Goal: Information Seeking & Learning: Learn about a topic

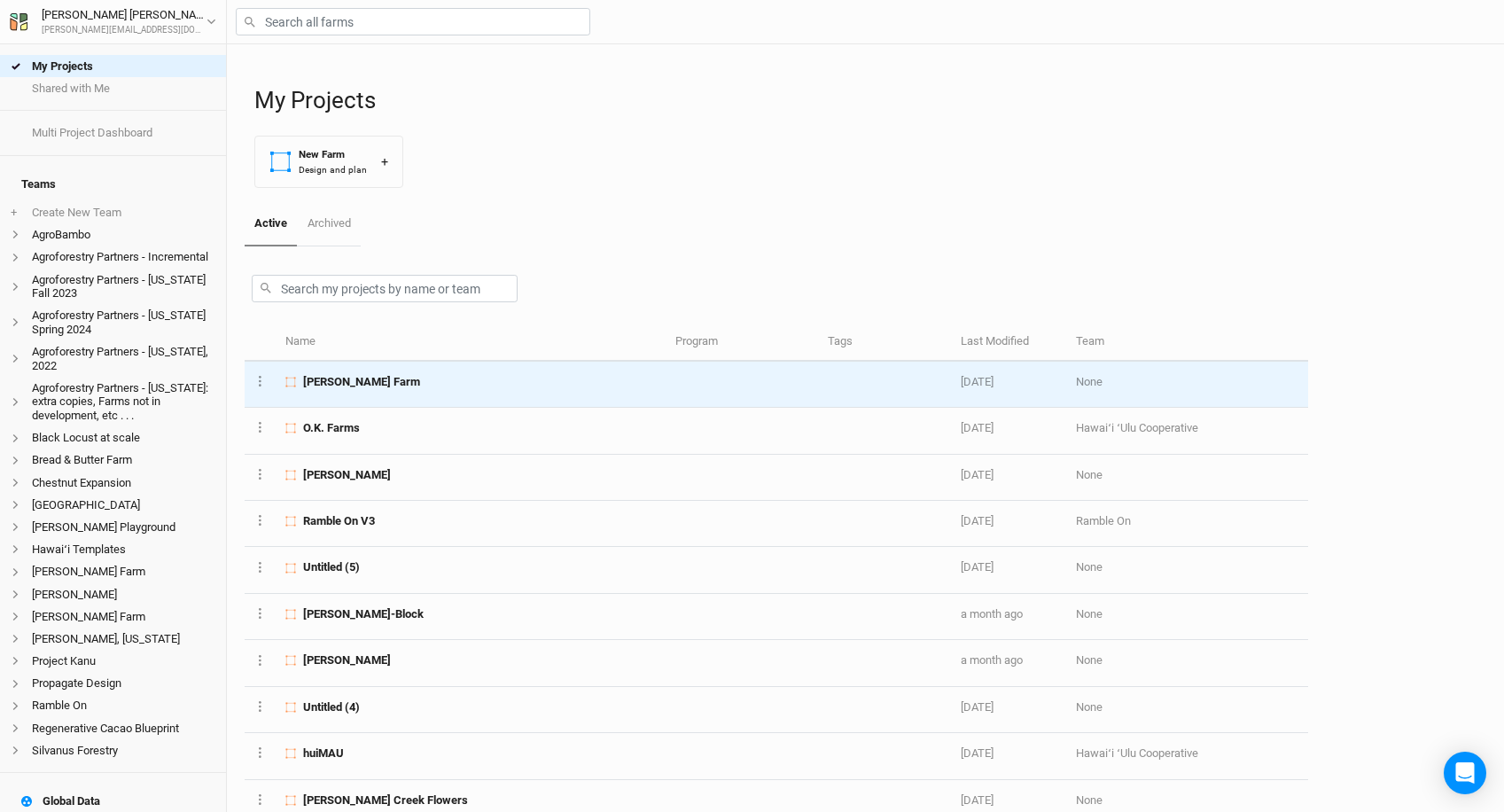
click at [401, 380] on div "[PERSON_NAME] Farm" at bounding box center [470, 382] width 369 height 16
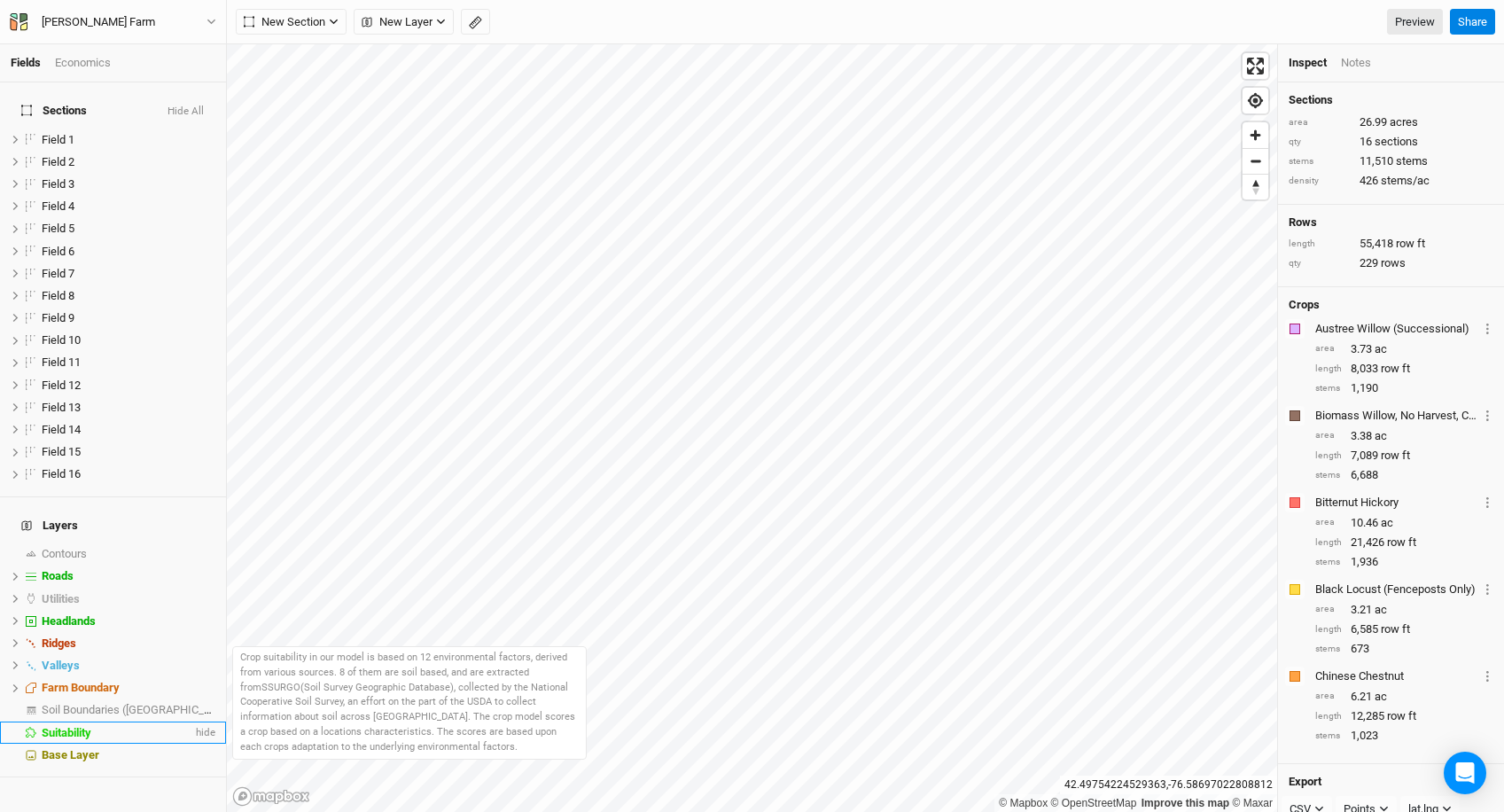
click at [80, 726] on span "Suitability" at bounding box center [66, 732] width 49 height 13
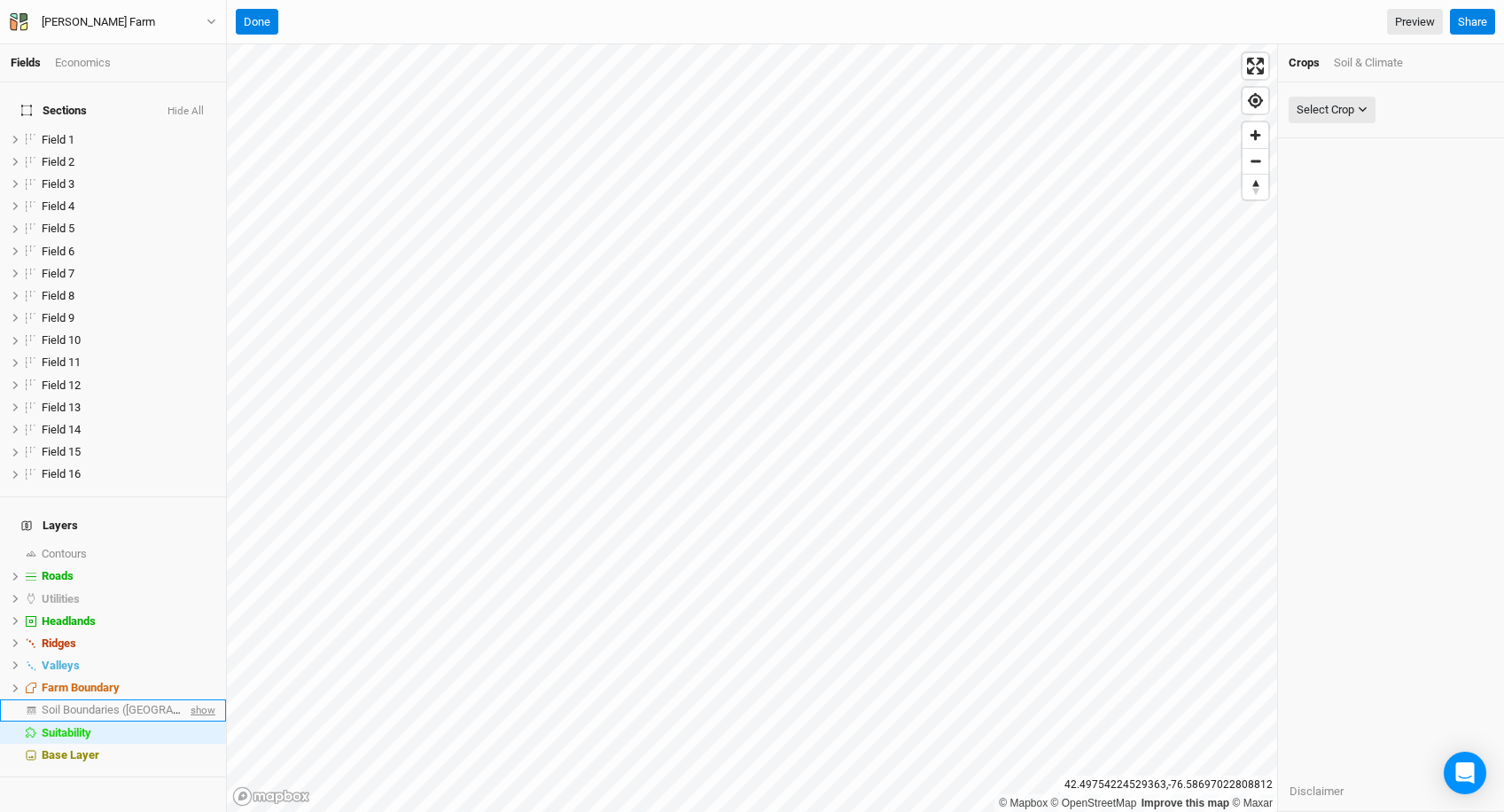
click at [206, 699] on span "show" at bounding box center [201, 710] width 29 height 22
click at [205, 105] on button "Hide All" at bounding box center [185, 111] width 38 height 13
click at [101, 702] on span "Soil Boundaries ([GEOGRAPHIC_DATA])" at bounding box center [143, 709] width 203 height 13
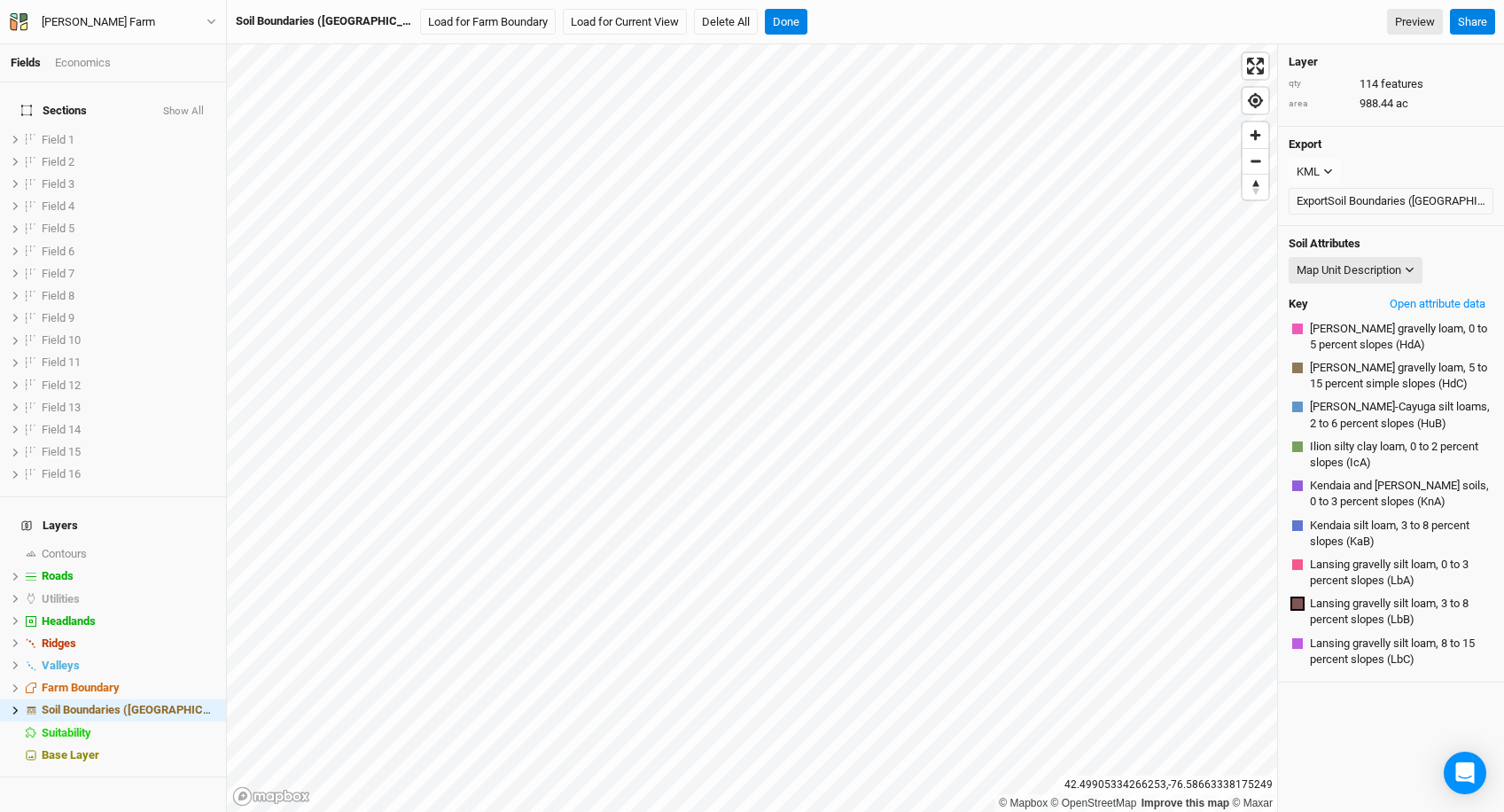
scroll to position [250, 0]
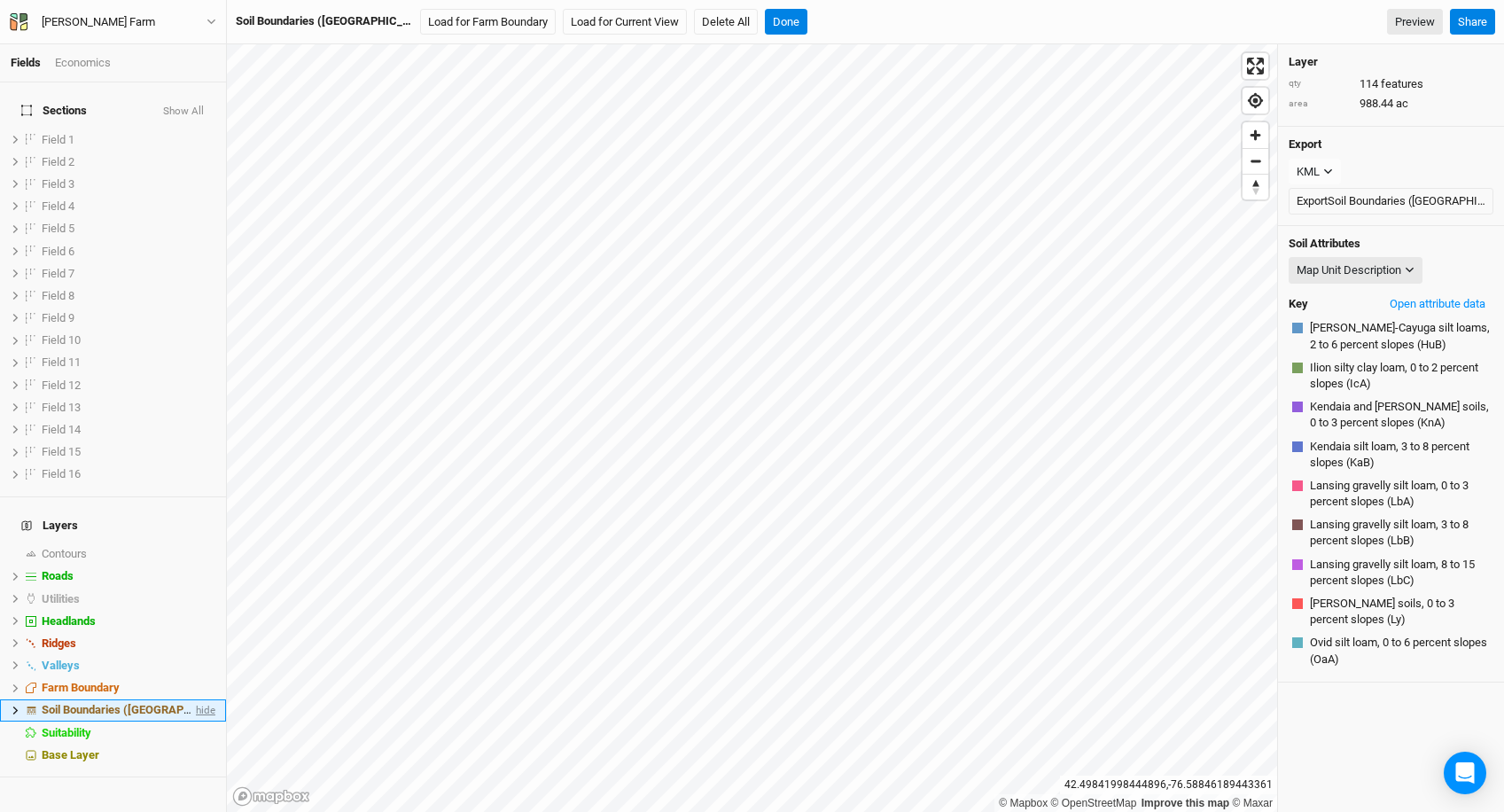
click at [207, 699] on span "hide" at bounding box center [204, 710] width 23 height 22
click at [196, 543] on span "show" at bounding box center [201, 553] width 29 height 22
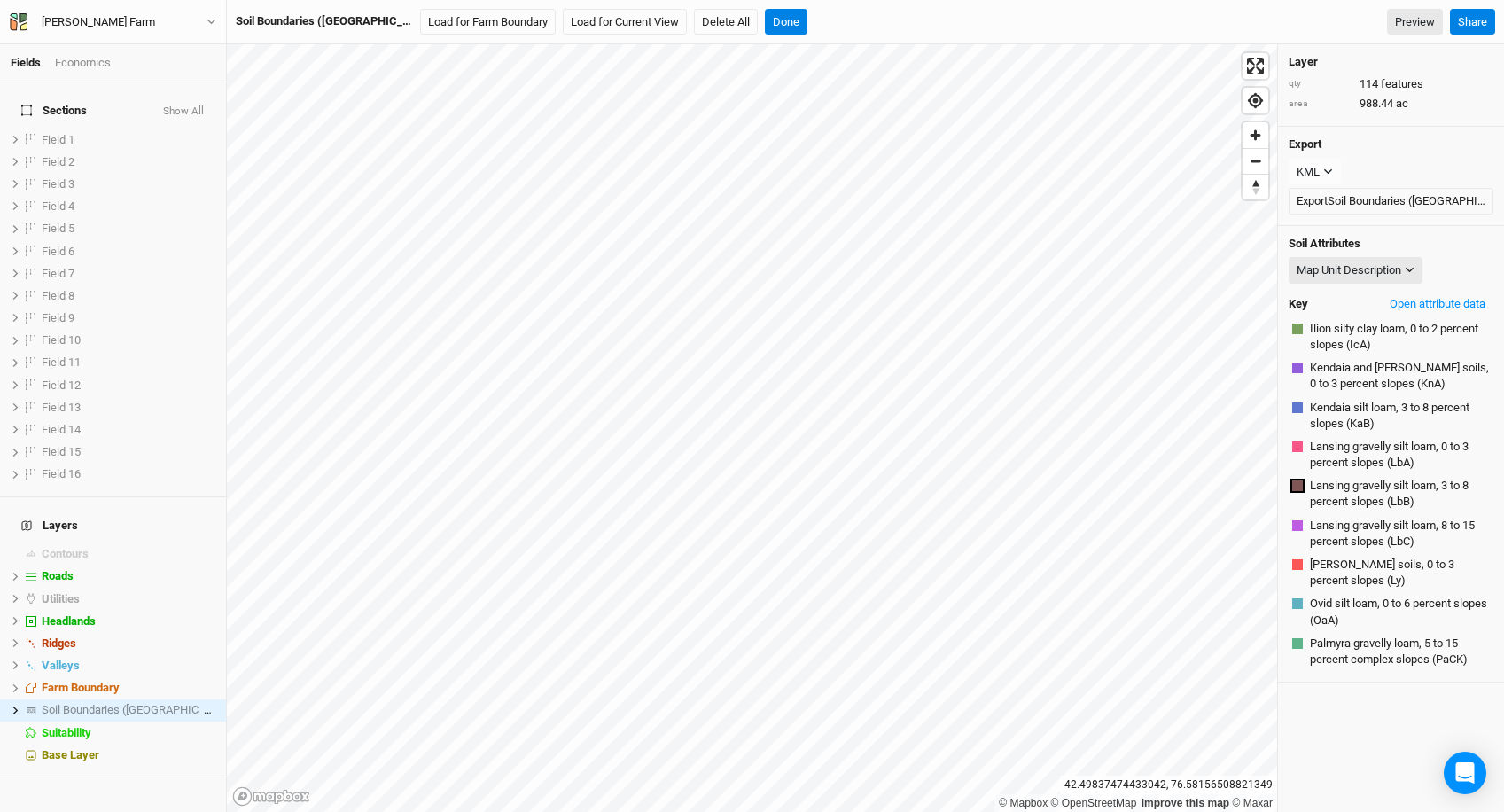
click at [142, 547] on div "Contours" at bounding box center [128, 554] width 173 height 14
click at [715, 24] on div "Soil Boundaries ([GEOGRAPHIC_DATA]) Load for Farm Boundary Load for Current Vie…" at bounding box center [839, 22] width 1208 height 27
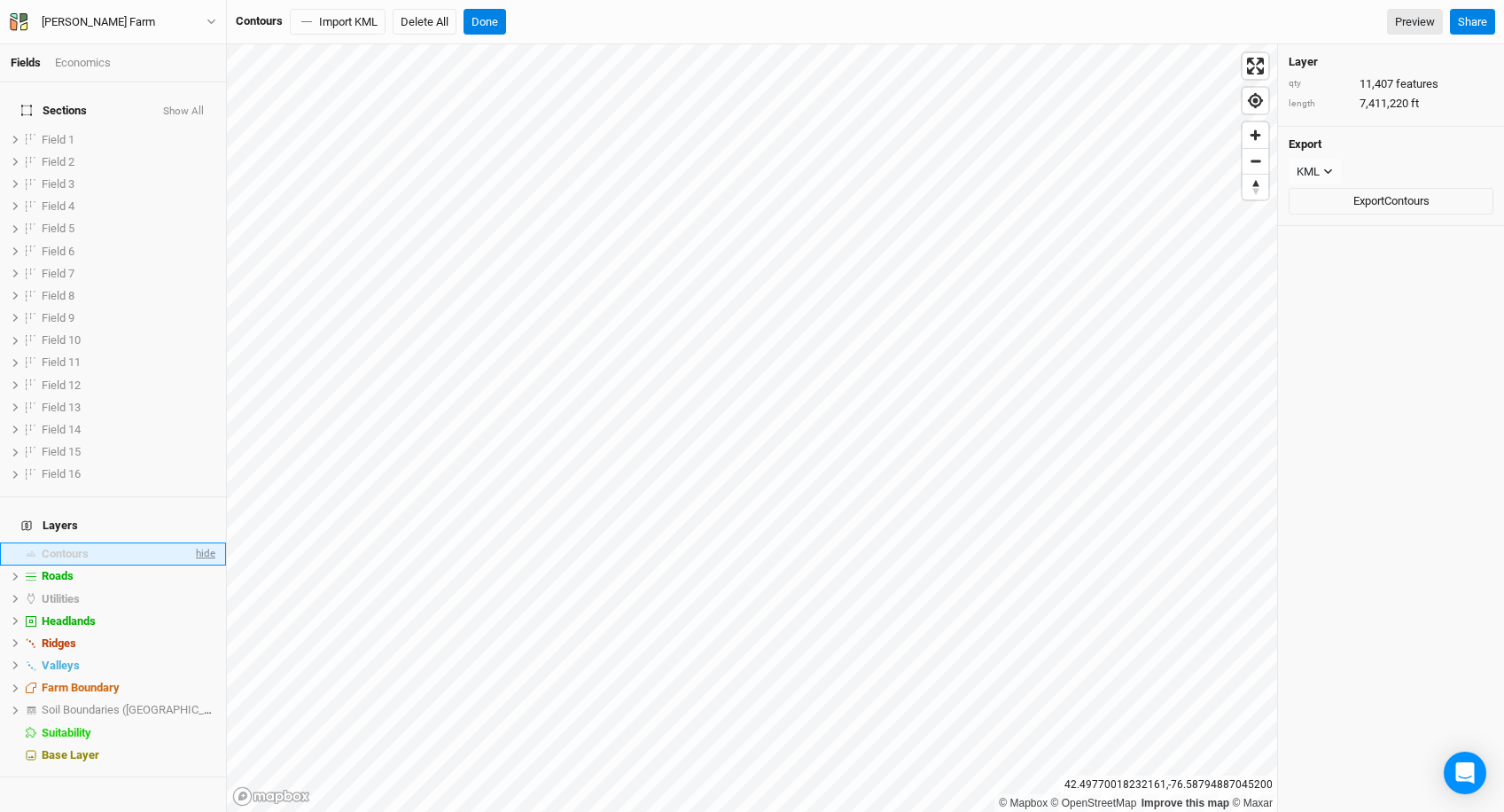
click at [202, 543] on span "hide" at bounding box center [204, 553] width 23 height 22
click at [186, 105] on button "Show All" at bounding box center [183, 111] width 42 height 13
click at [498, 18] on button "Done" at bounding box center [484, 22] width 42 height 27
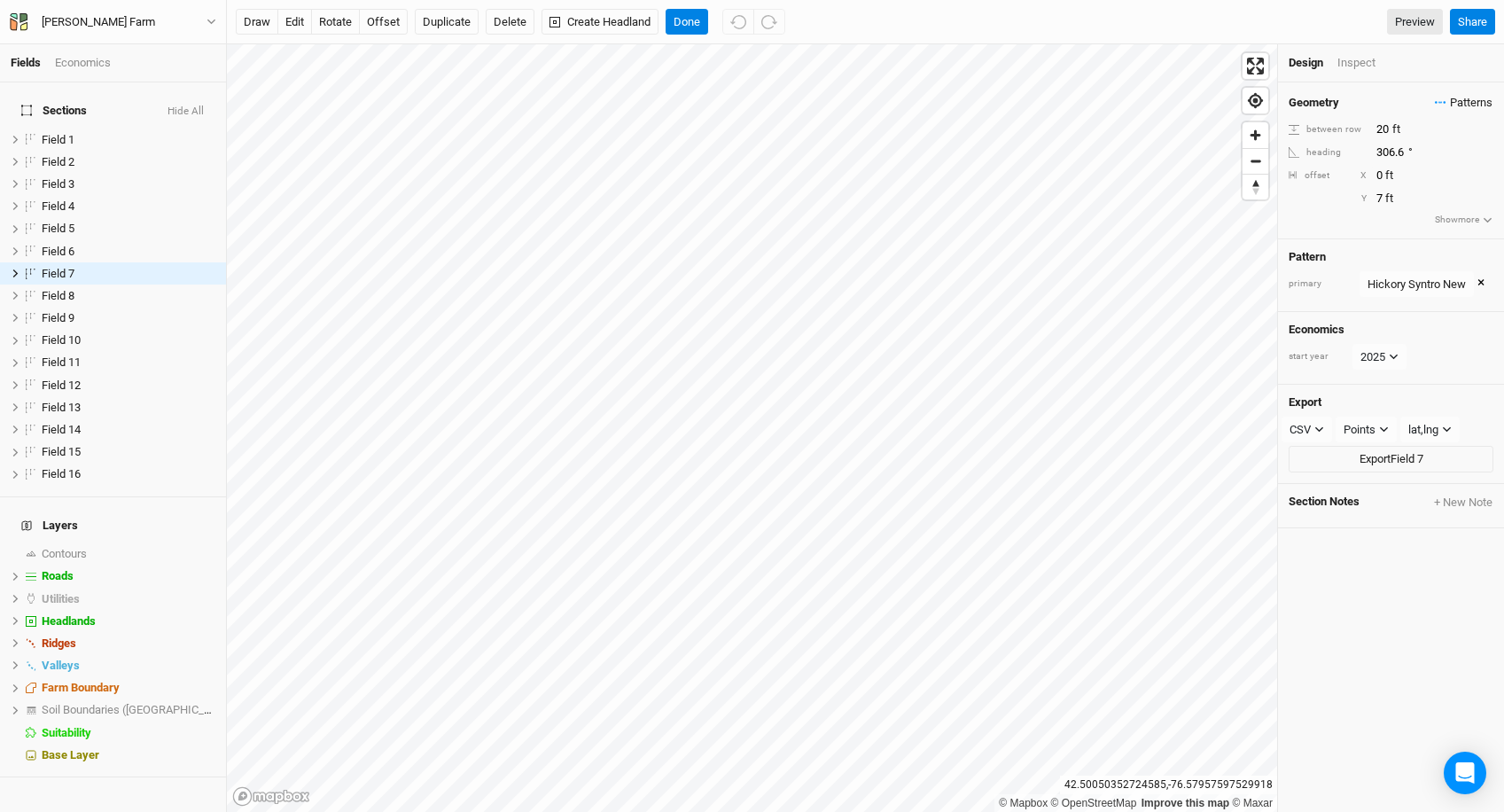
click at [1457, 106] on span "Patterns" at bounding box center [1464, 103] width 58 height 18
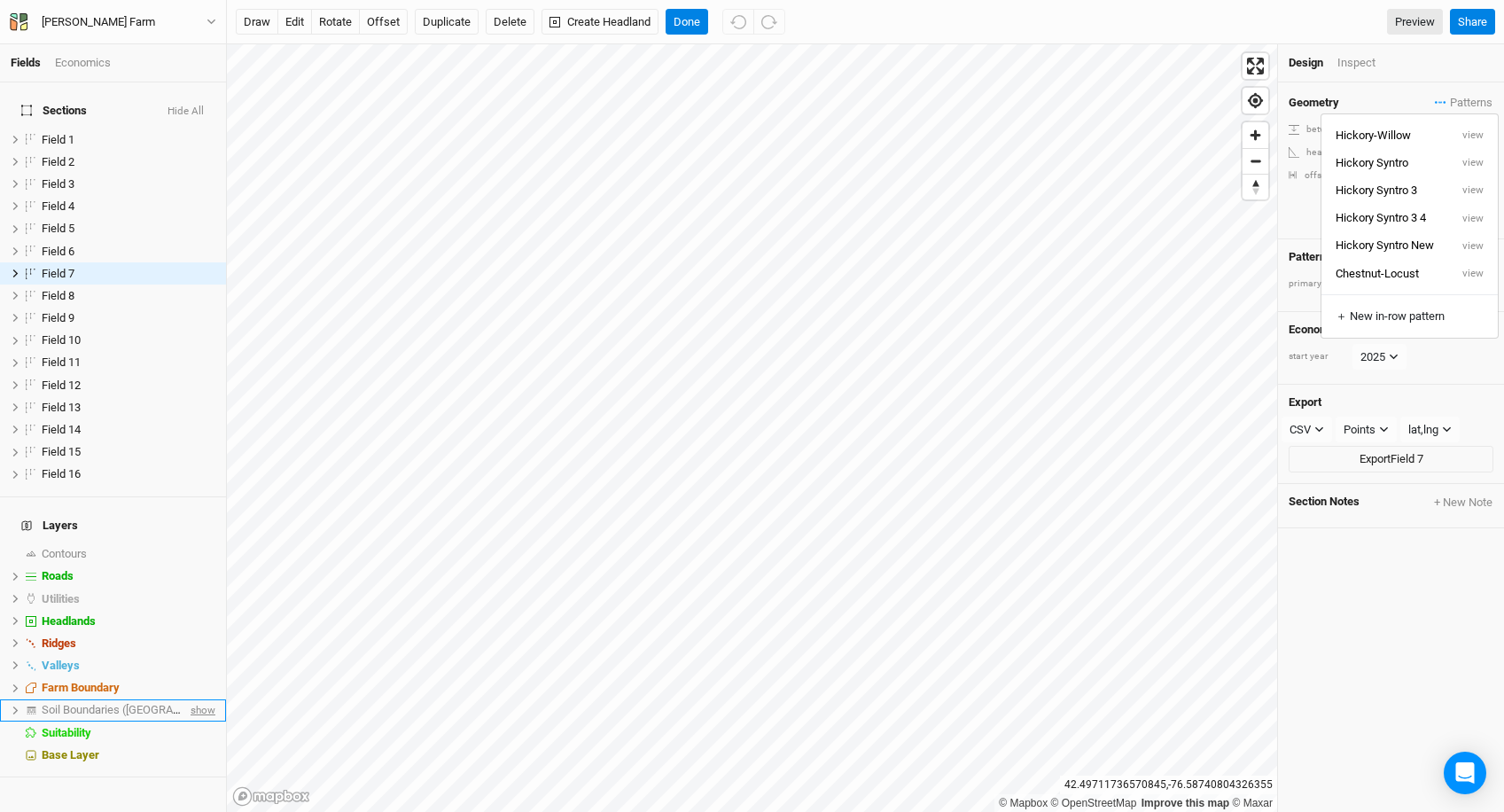
click at [199, 699] on span "show" at bounding box center [201, 710] width 29 height 22
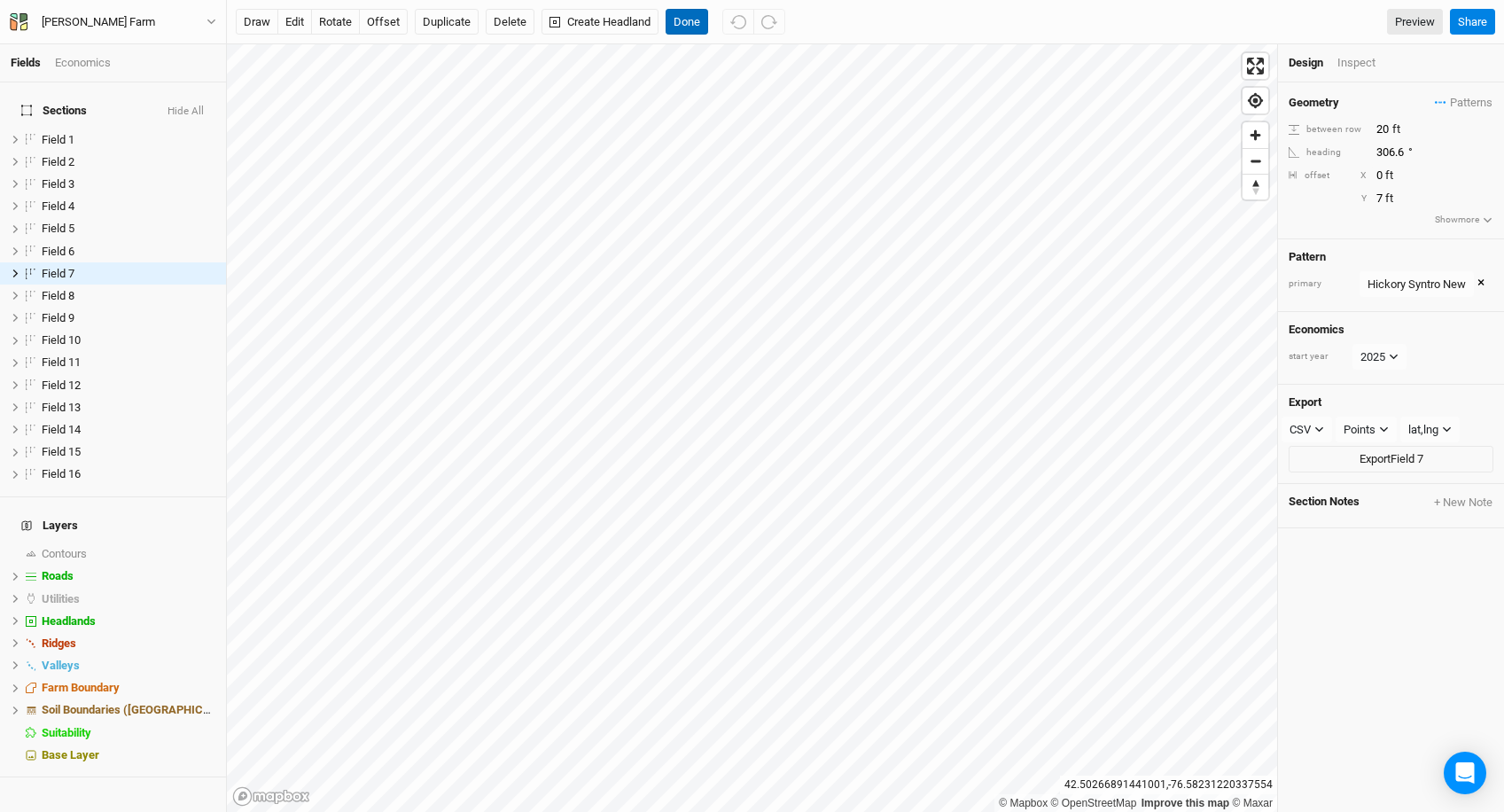
click at [695, 14] on button "Done" at bounding box center [686, 22] width 42 height 27
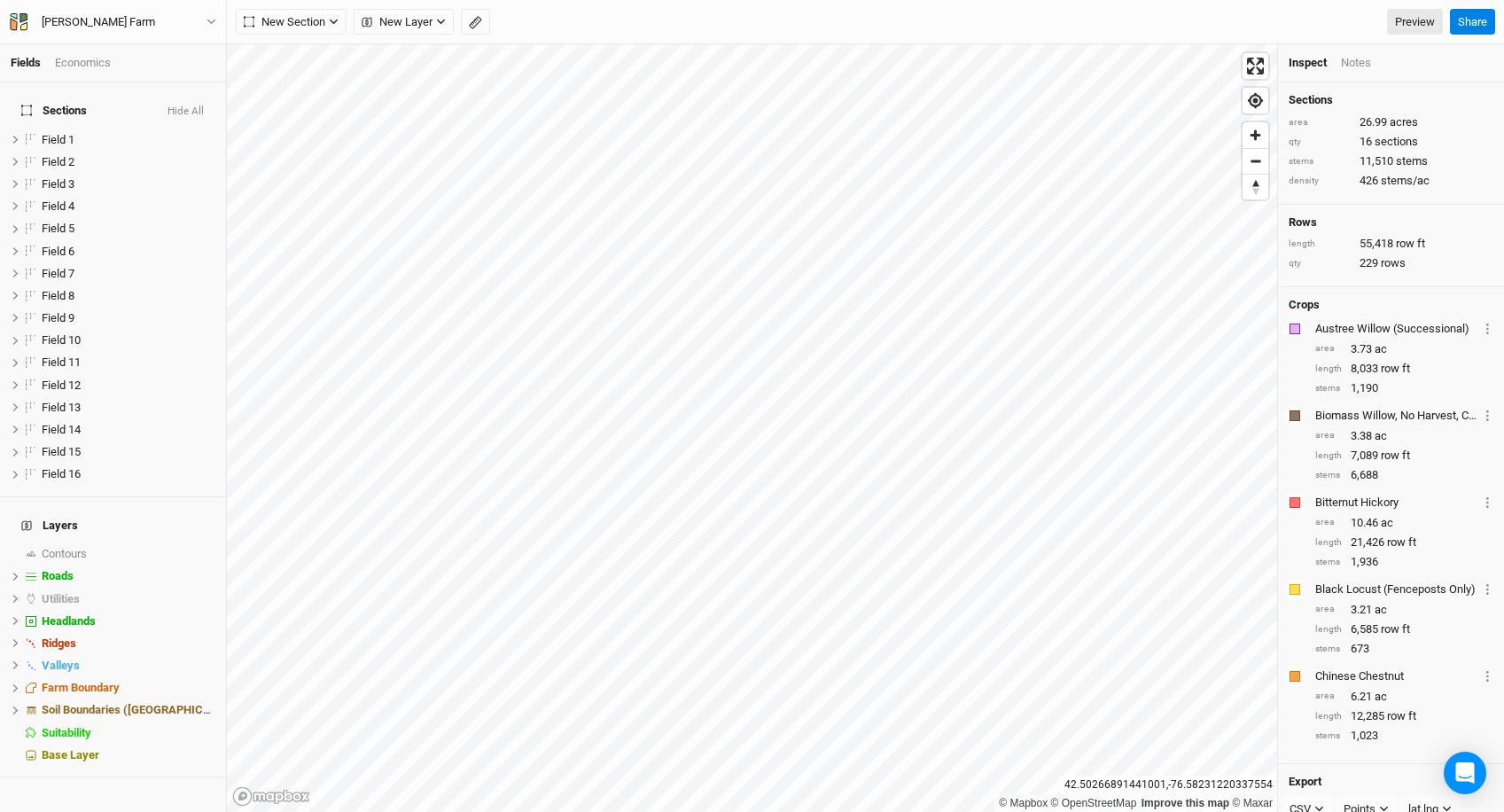
click at [93, 62] on div "Economics" at bounding box center [83, 63] width 56 height 16
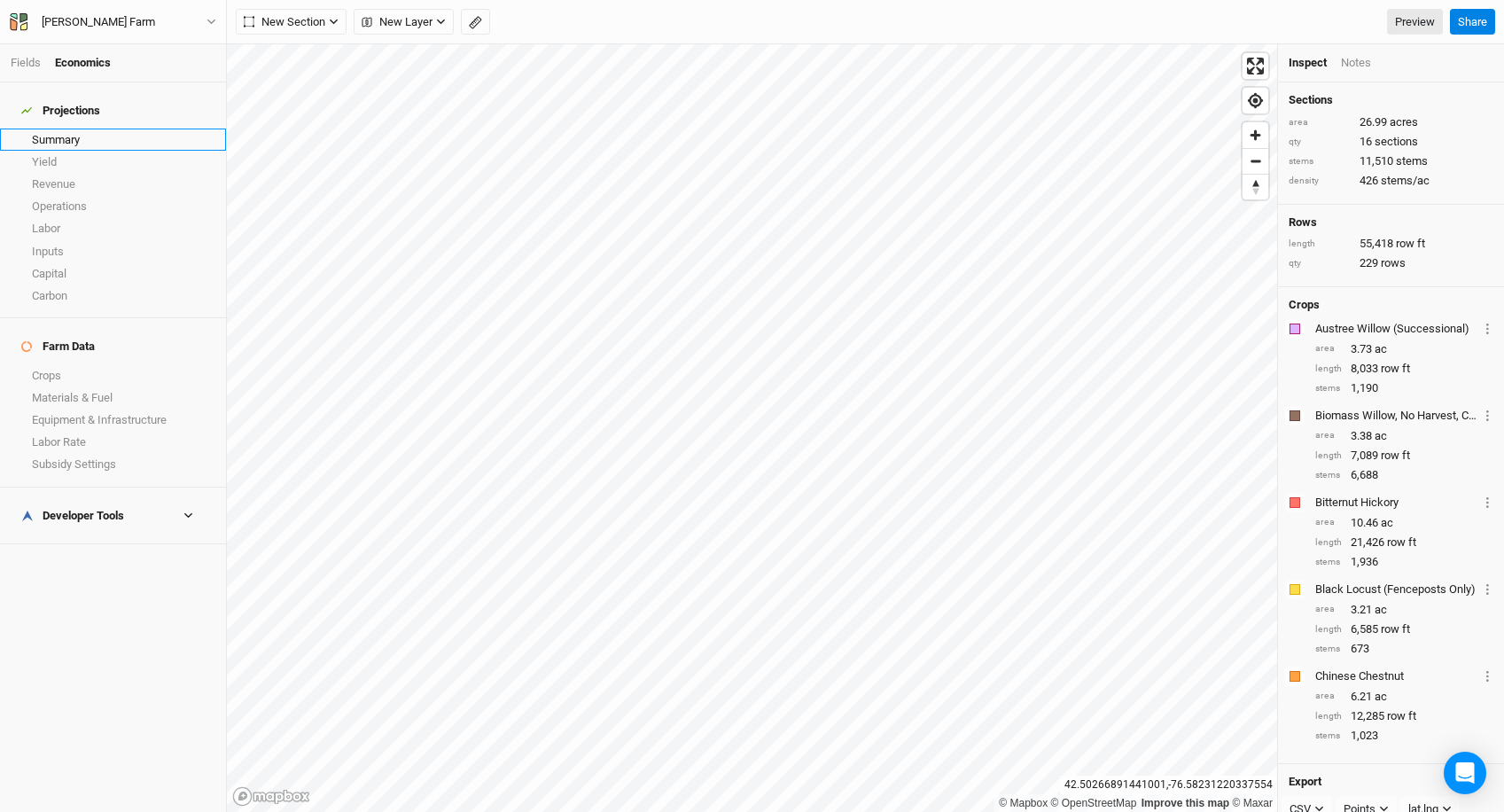
click at [114, 128] on link "Summary" at bounding box center [113, 139] width 226 height 22
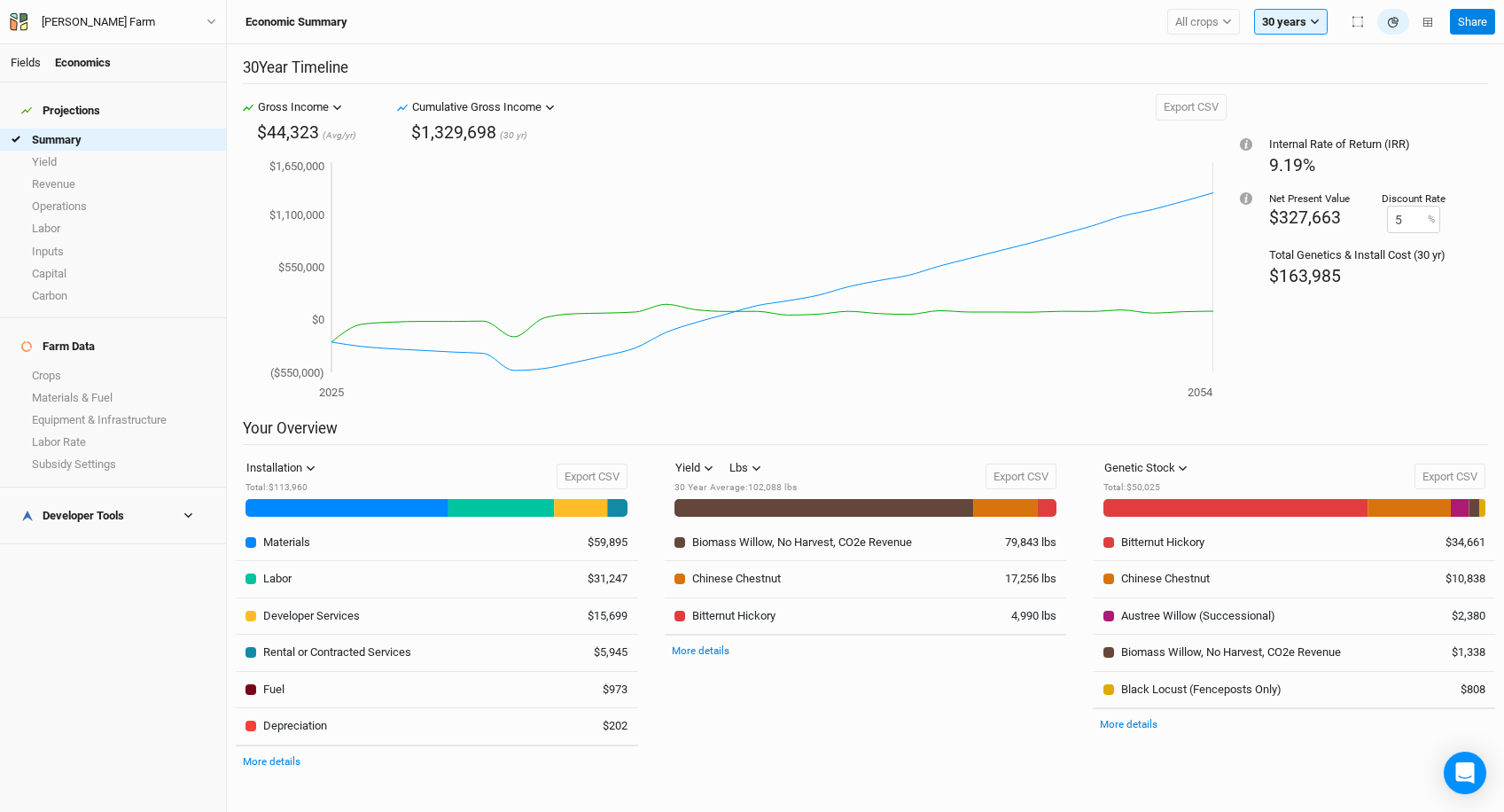
click at [31, 67] on link "Fields" at bounding box center [26, 62] width 31 height 13
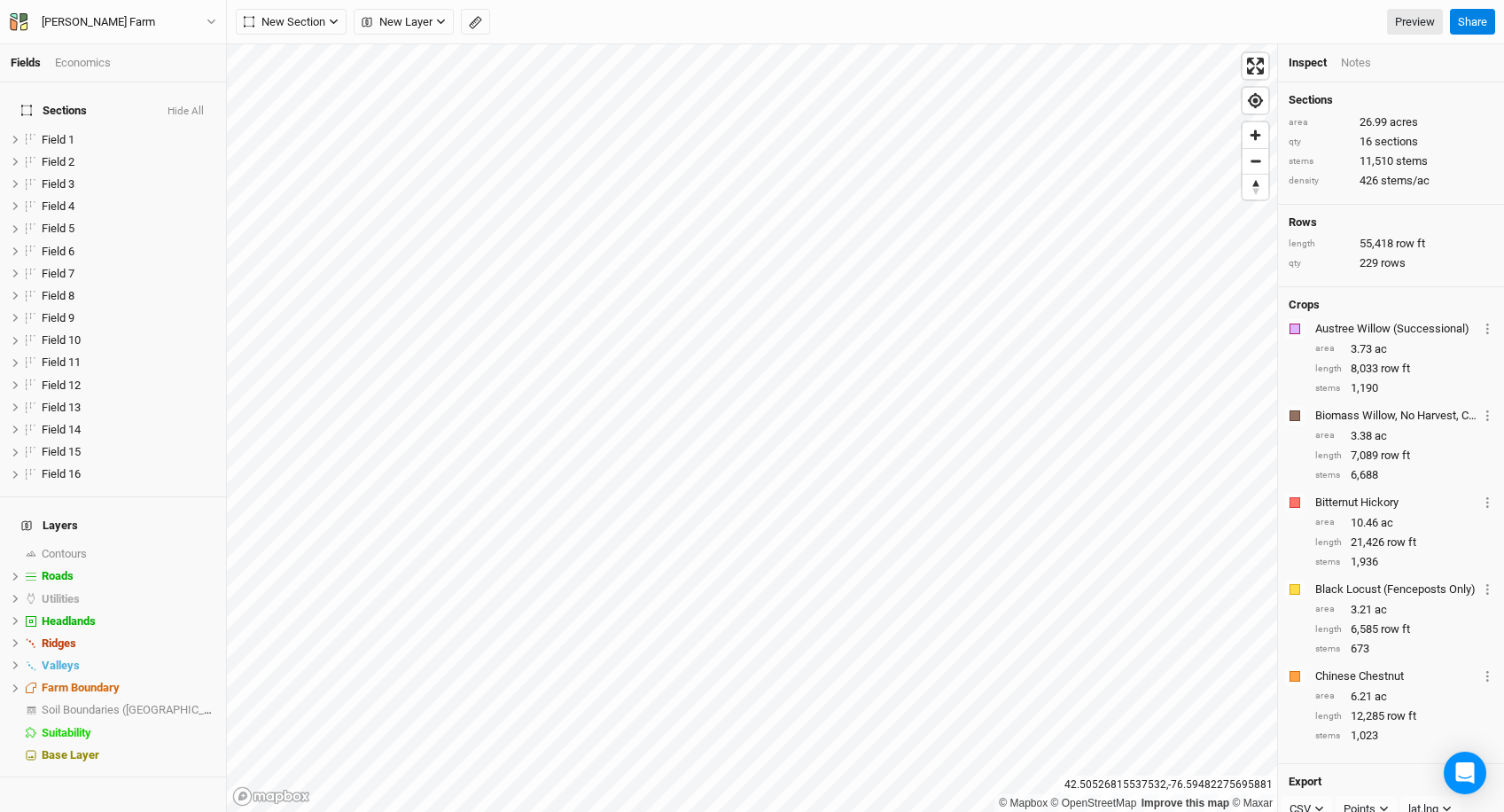
click at [84, 57] on div "Economics" at bounding box center [83, 63] width 56 height 16
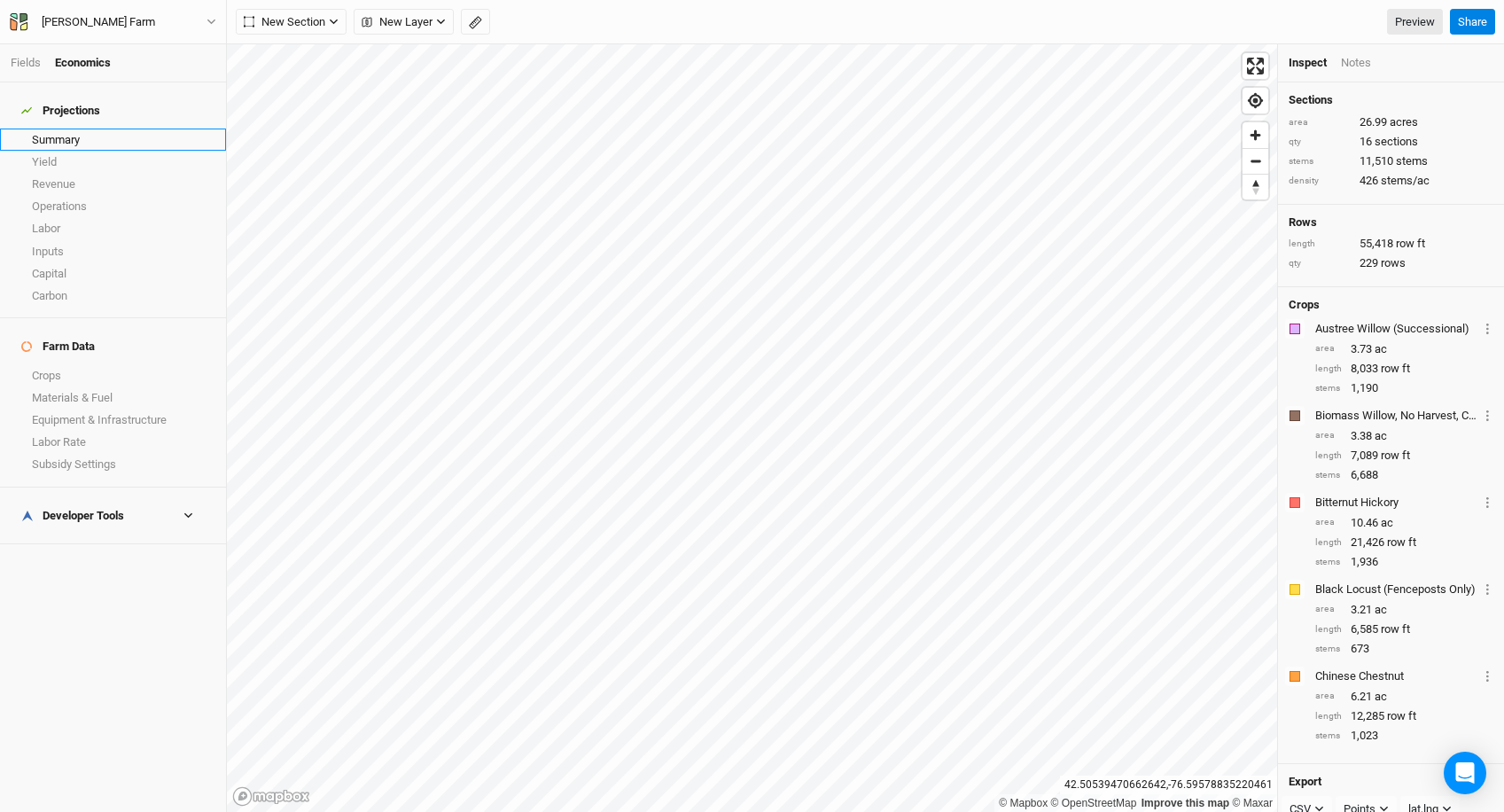
click at [122, 128] on link "Summary" at bounding box center [113, 139] width 226 height 22
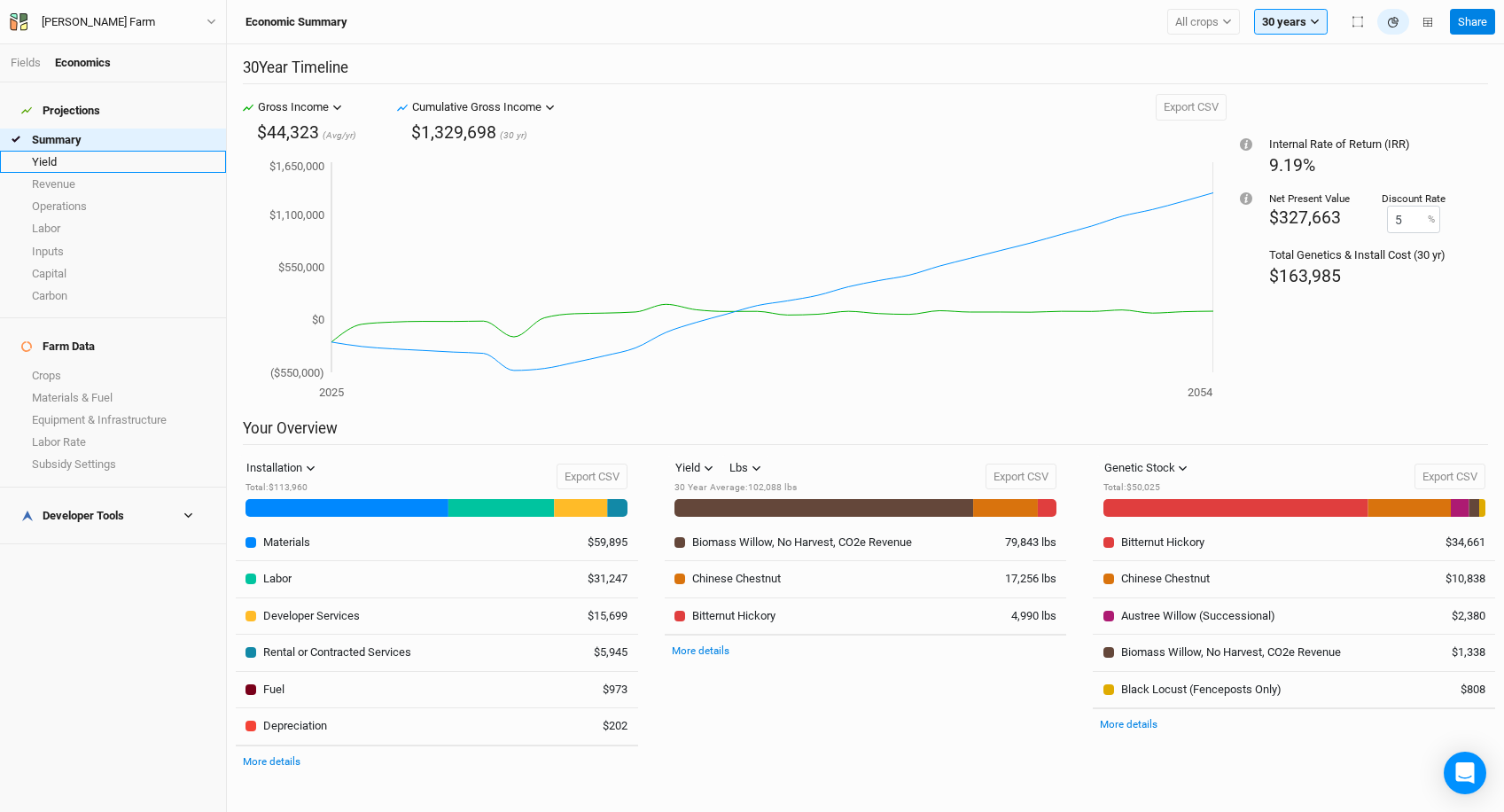
click at [103, 156] on link "Yield" at bounding box center [113, 162] width 226 height 22
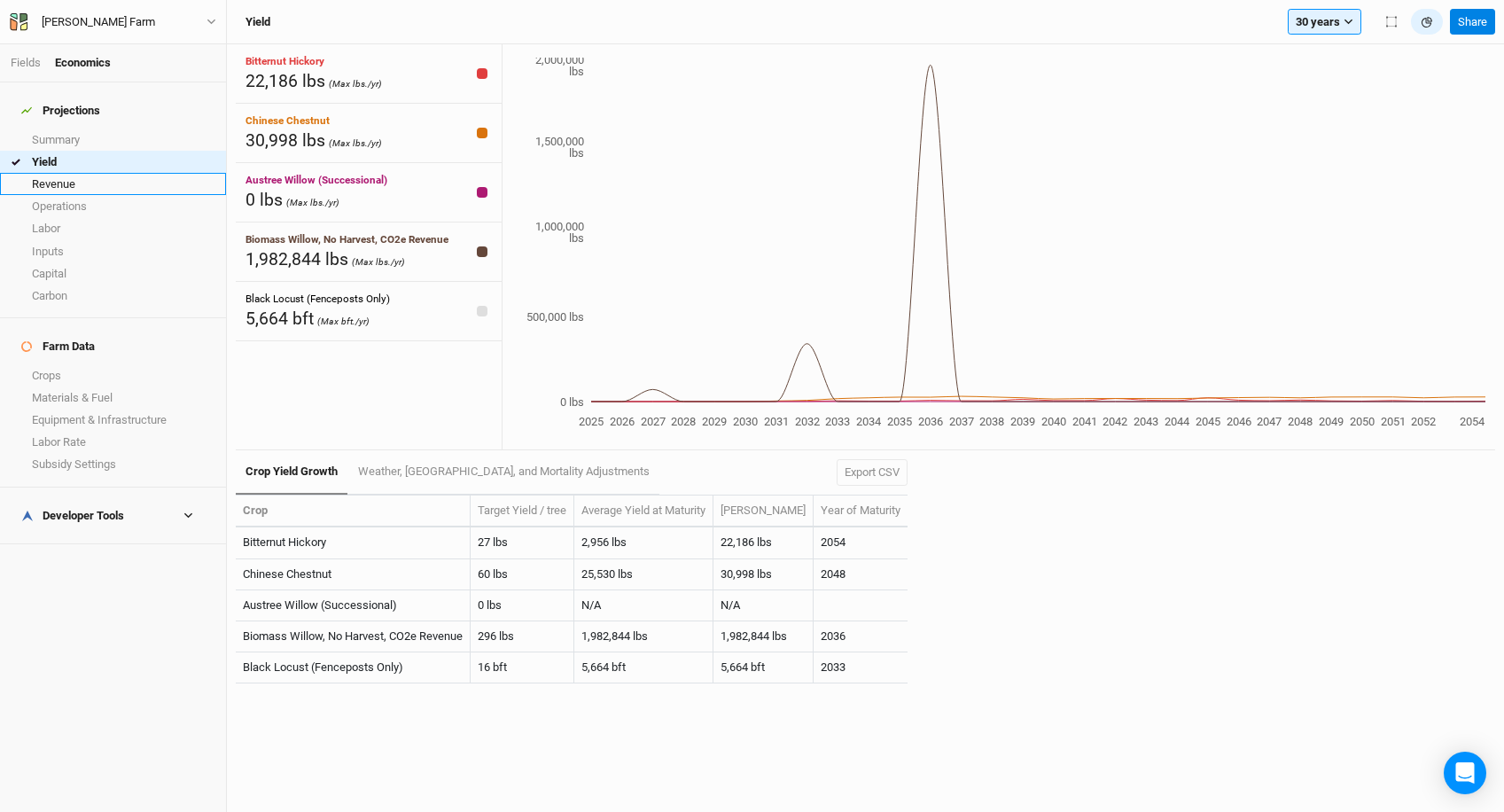
click at [89, 172] on link "Revenue" at bounding box center [113, 183] width 226 height 22
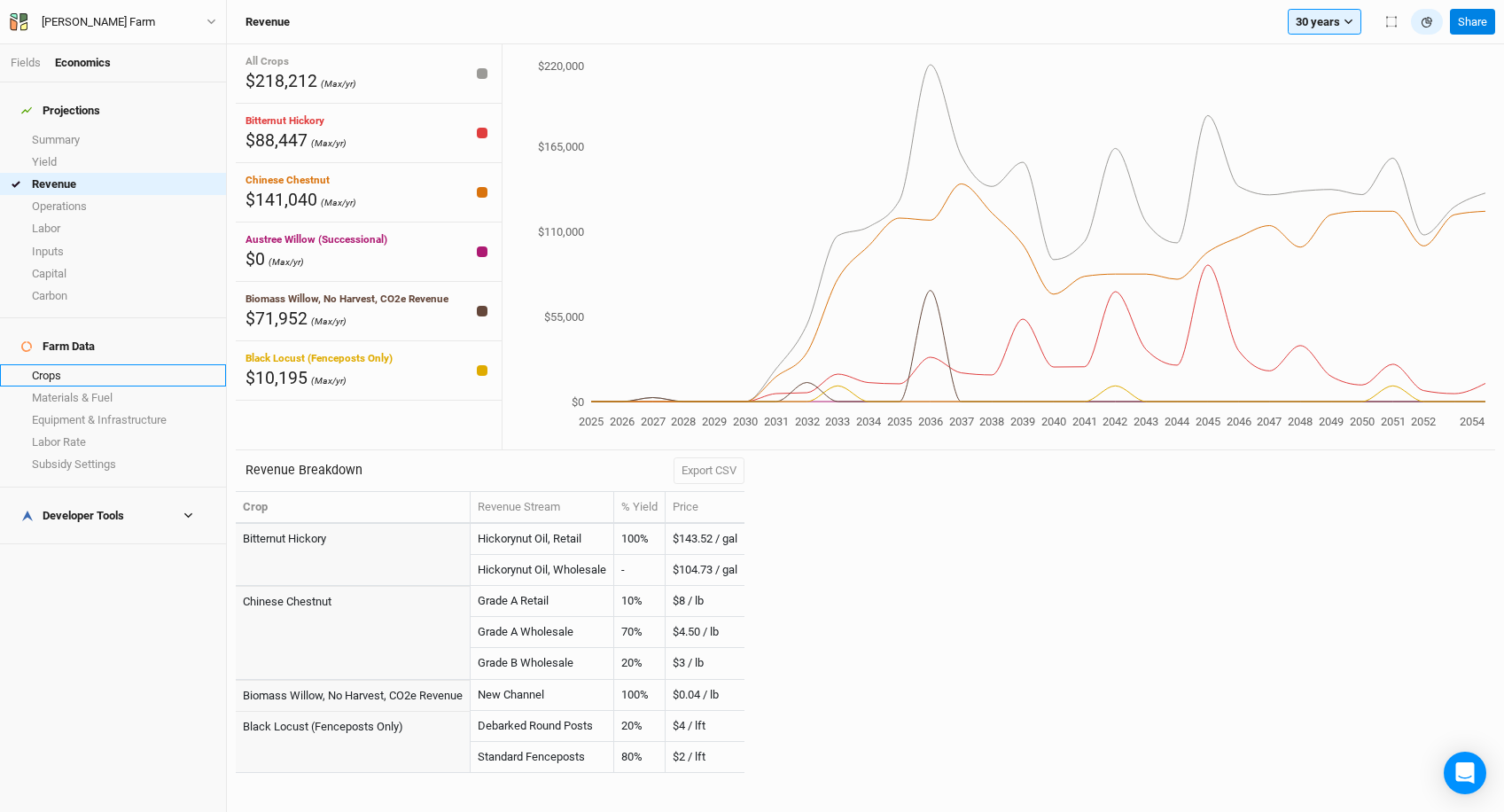
click at [62, 364] on link "Crops" at bounding box center [113, 375] width 226 height 22
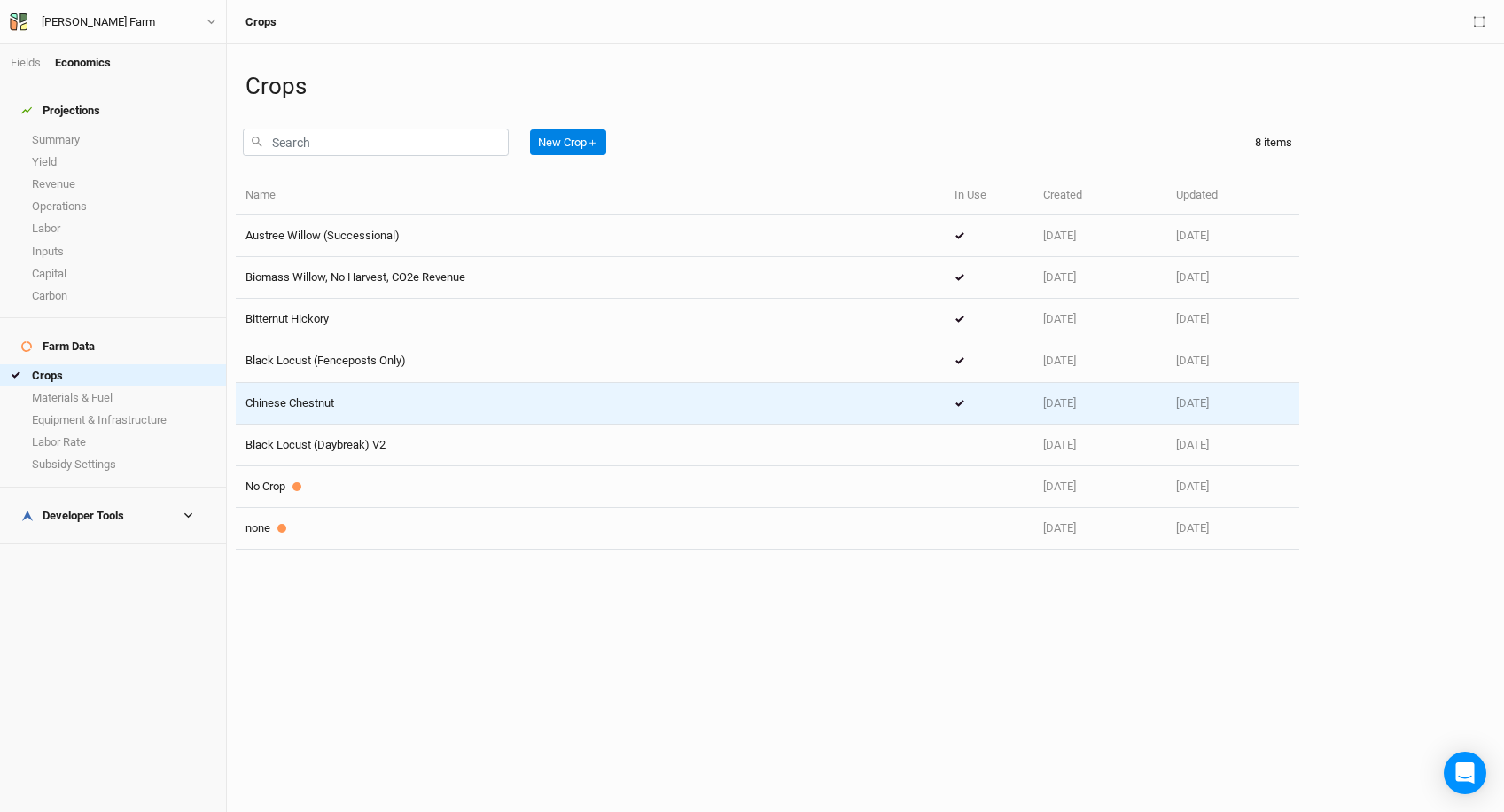
click at [498, 395] on div "Chinese Chestnut" at bounding box center [590, 403] width 690 height 16
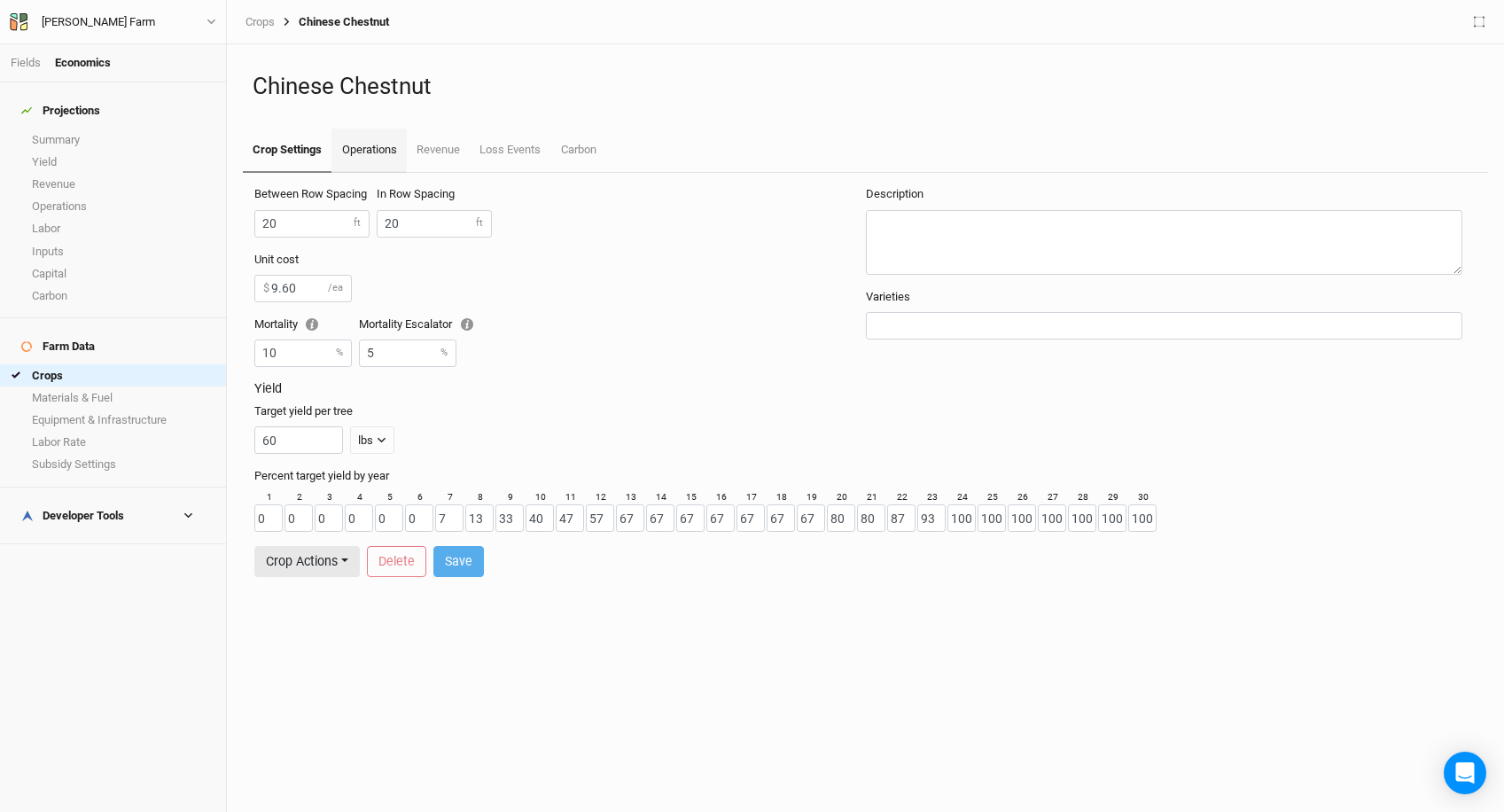
click at [380, 145] on link "Operations" at bounding box center [368, 150] width 75 height 44
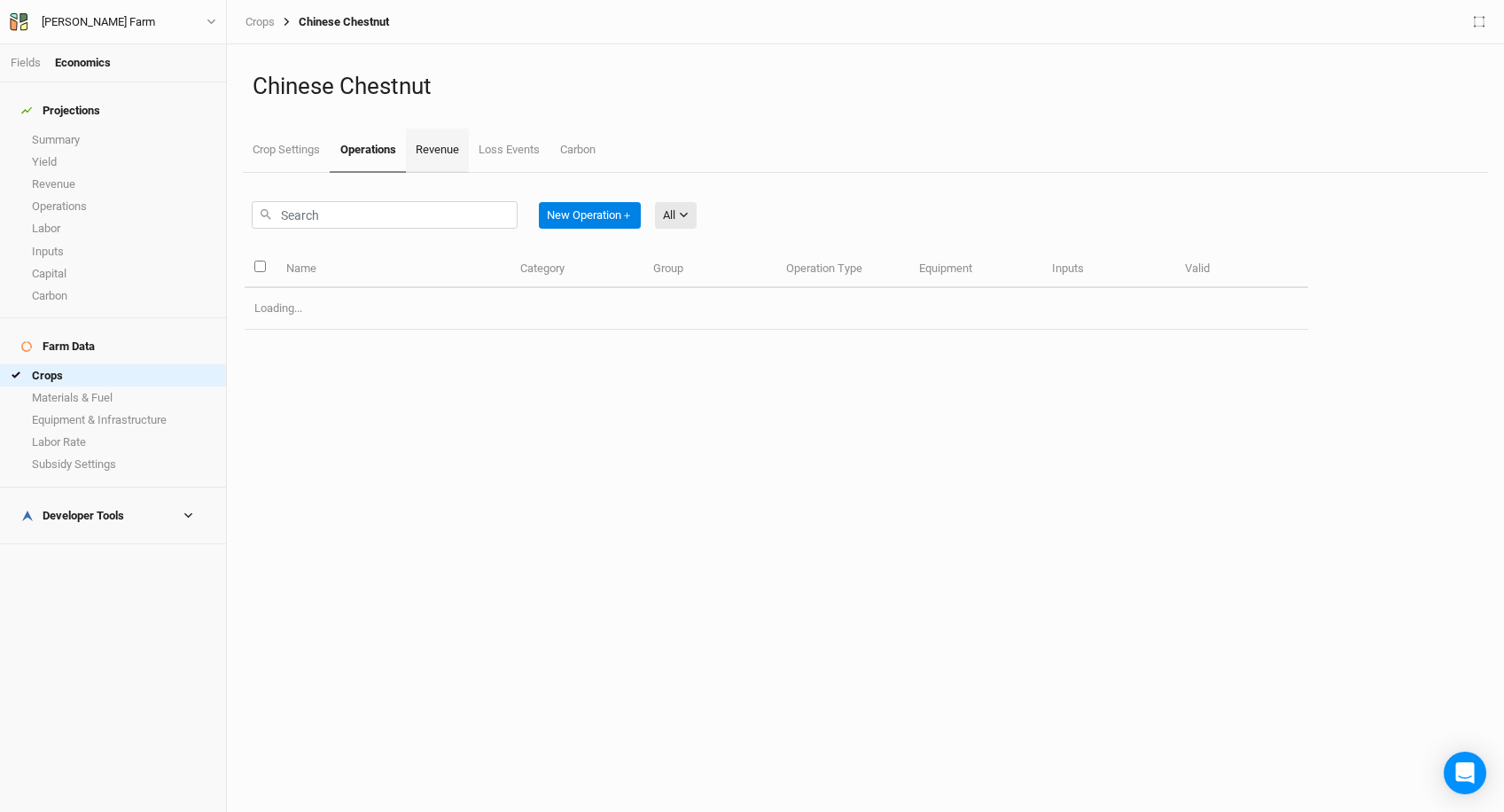
click at [424, 147] on link "Revenue" at bounding box center [438, 150] width 63 height 44
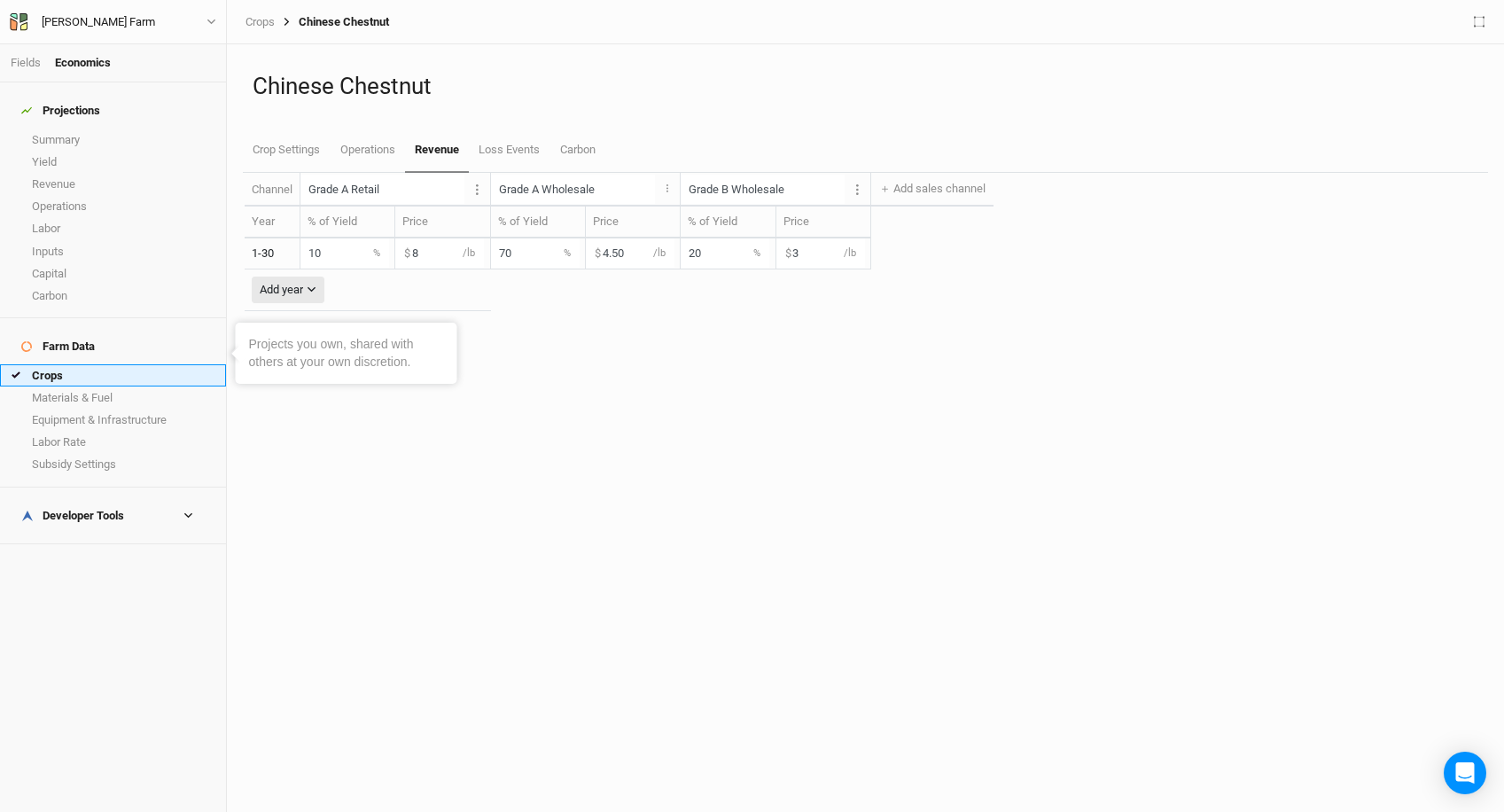
click at [103, 364] on link "Crops" at bounding box center [113, 375] width 226 height 22
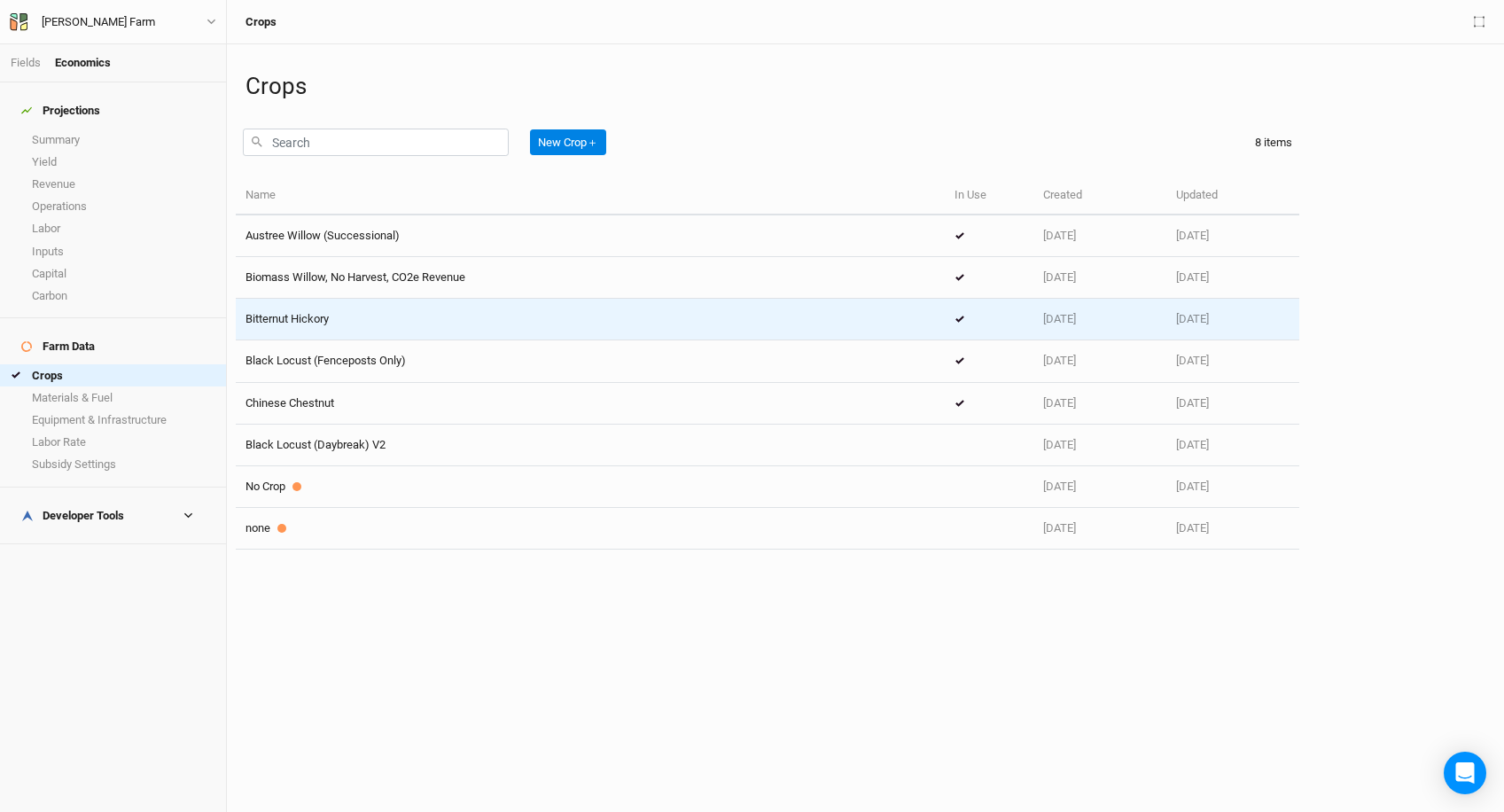
click at [560, 335] on td "Bitternut Hickory" at bounding box center [589, 319] width 709 height 41
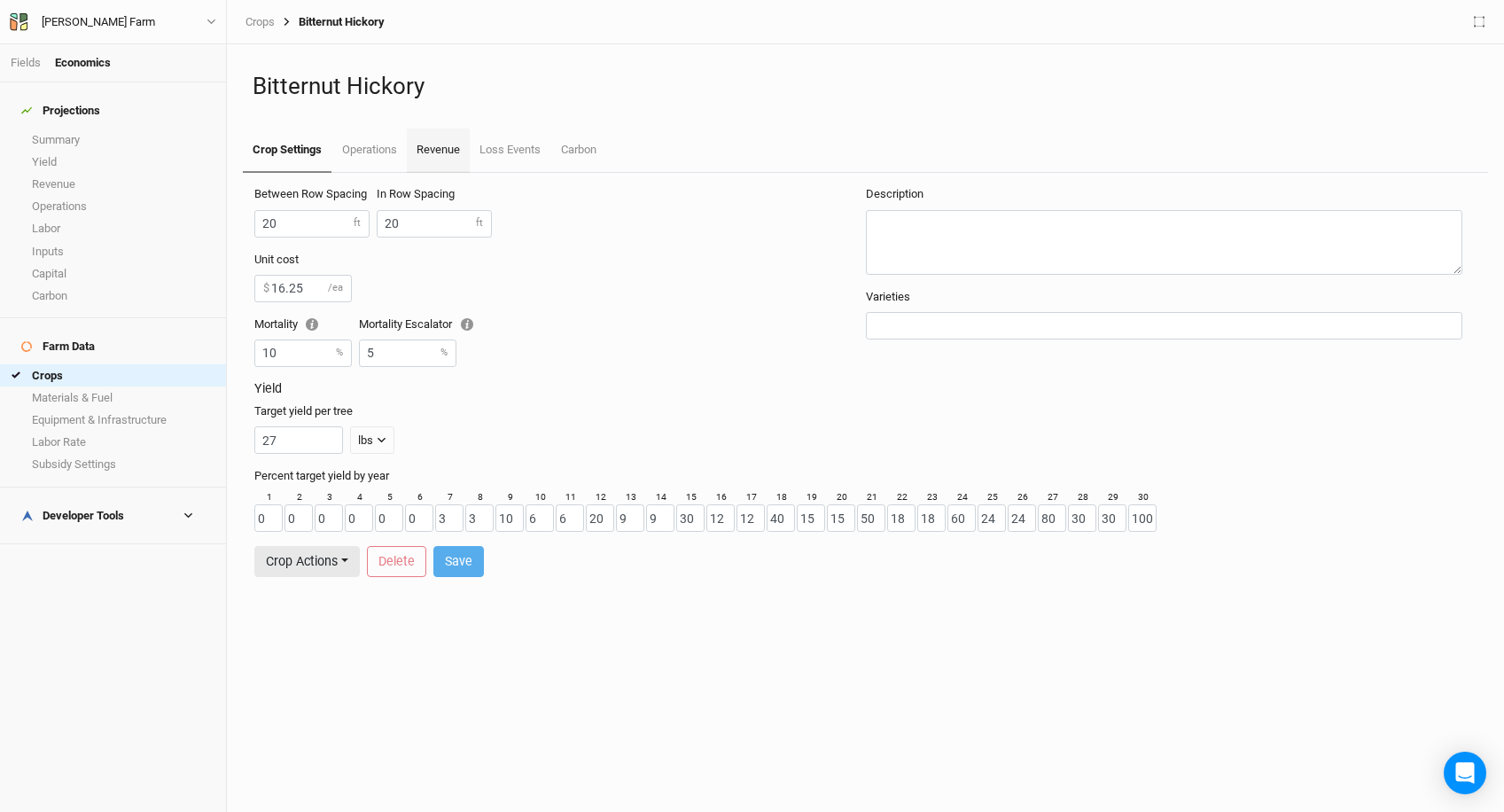
click at [434, 142] on link "Revenue" at bounding box center [438, 150] width 63 height 44
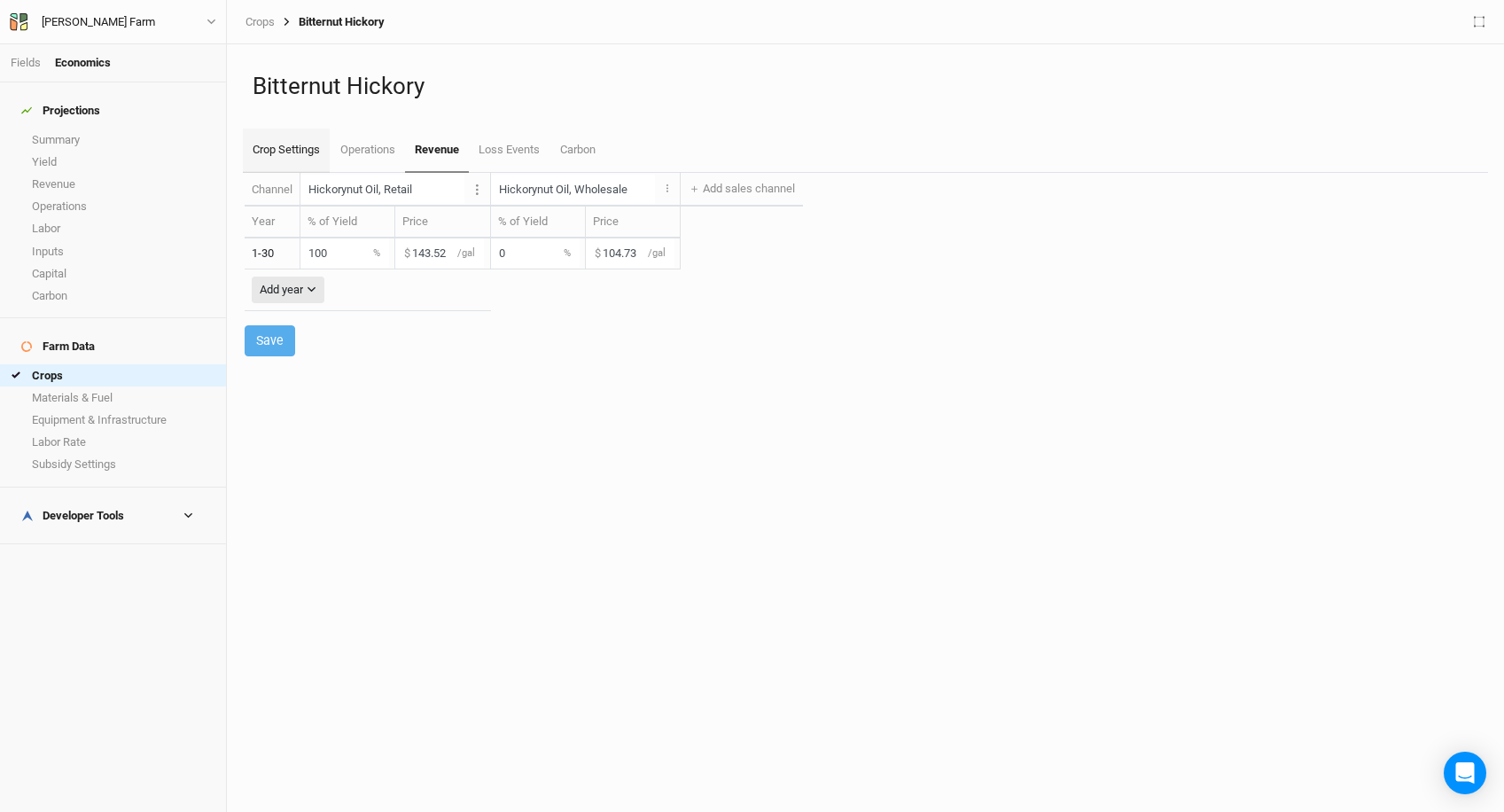
click at [323, 147] on link "Crop Settings" at bounding box center [286, 150] width 87 height 44
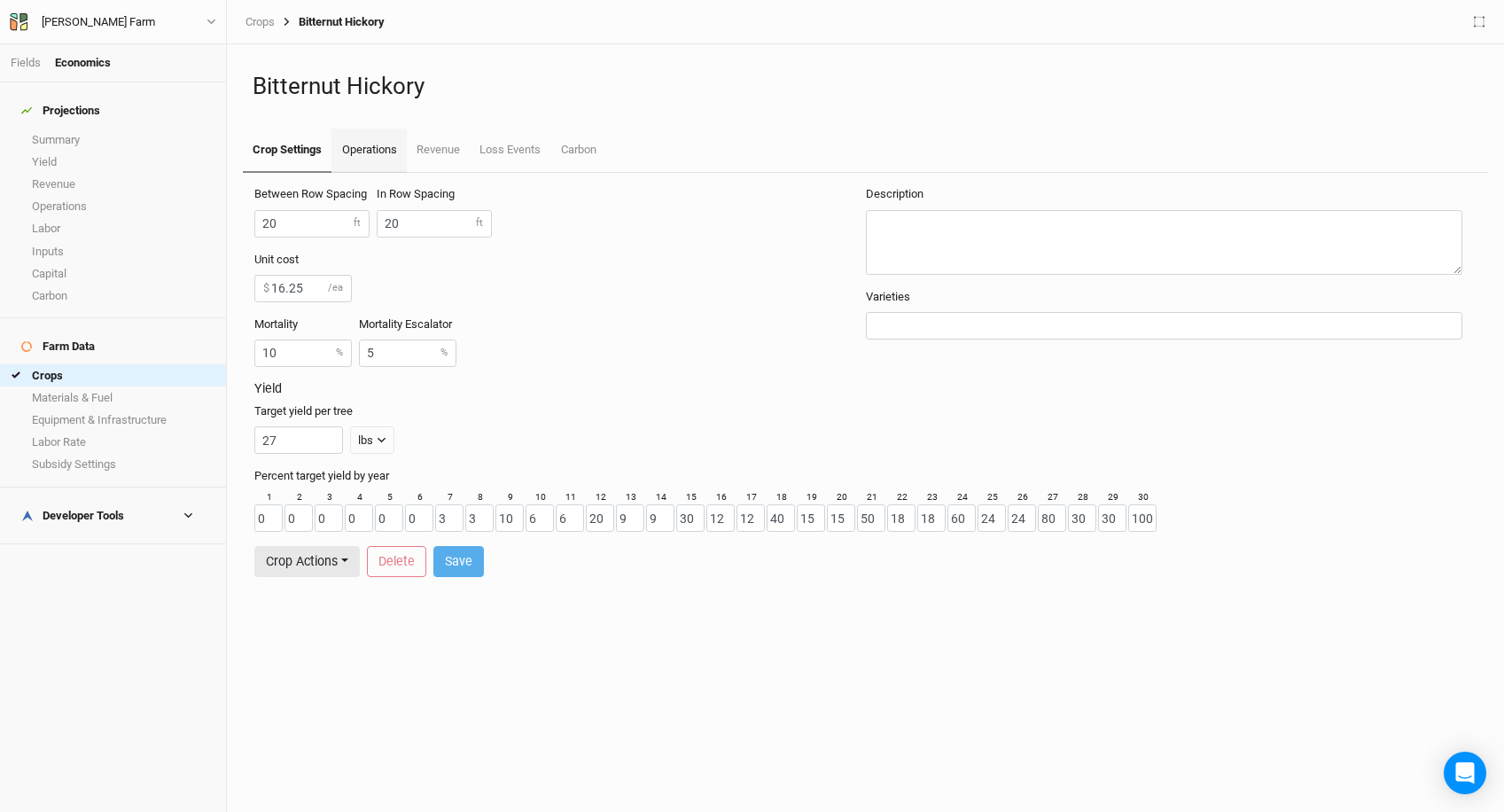
click at [385, 152] on link "Operations" at bounding box center [368, 150] width 75 height 44
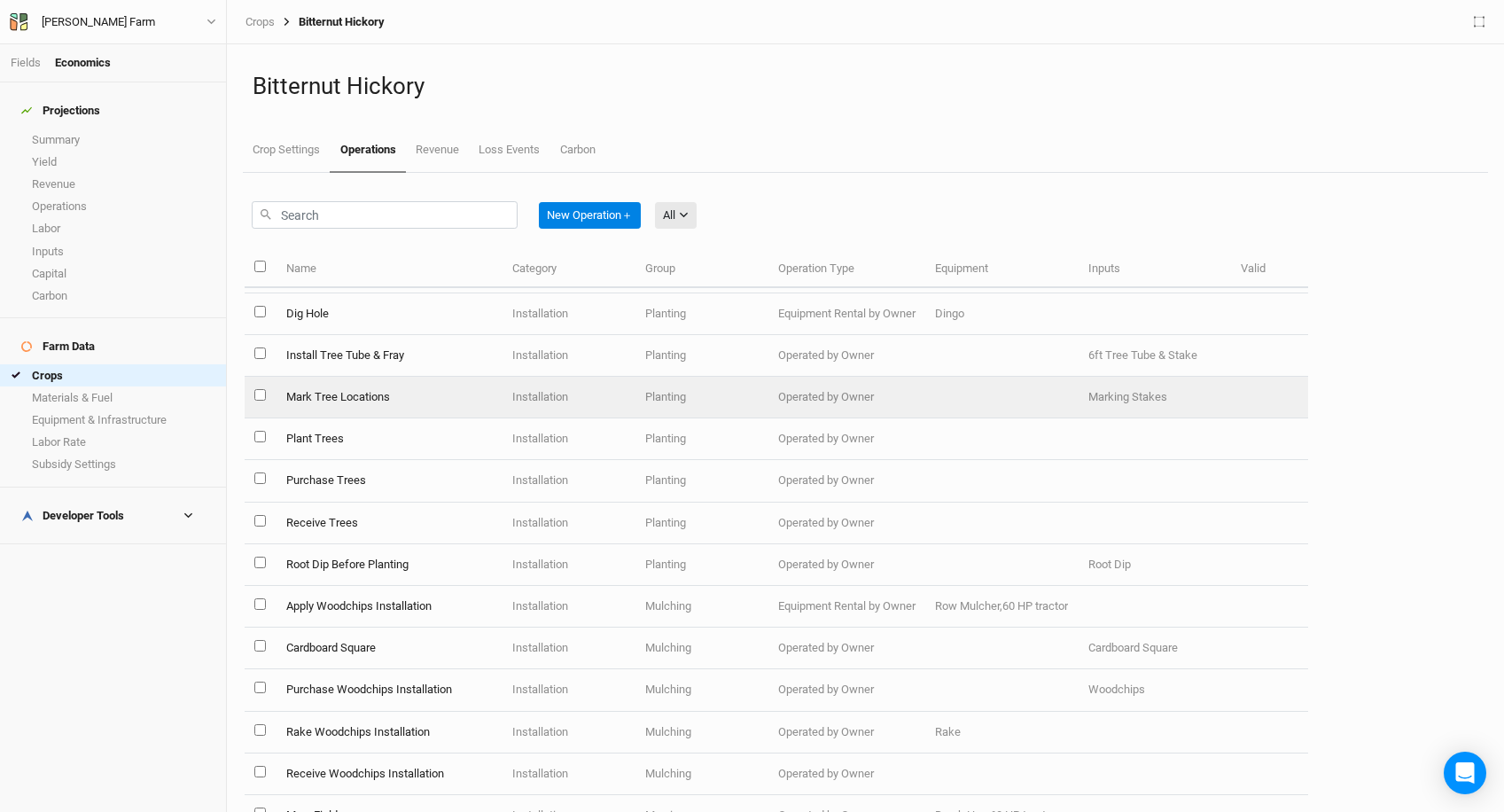
scroll to position [165, 0]
